Goal: Task Accomplishment & Management: Manage account settings

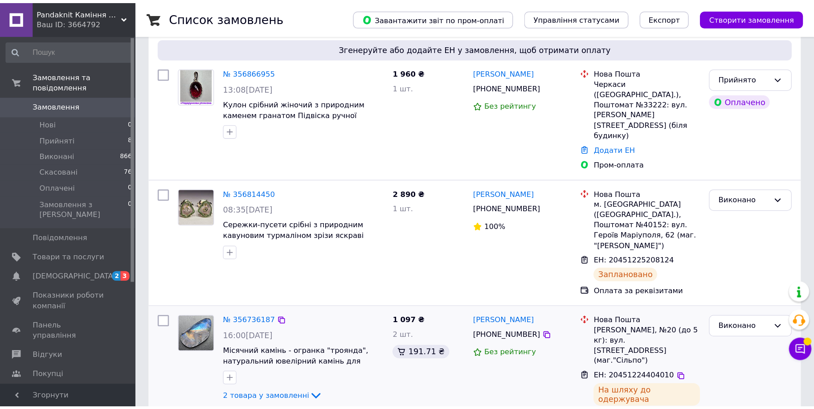
scroll to position [89, 0]
